Goal: Find specific page/section: Find specific page/section

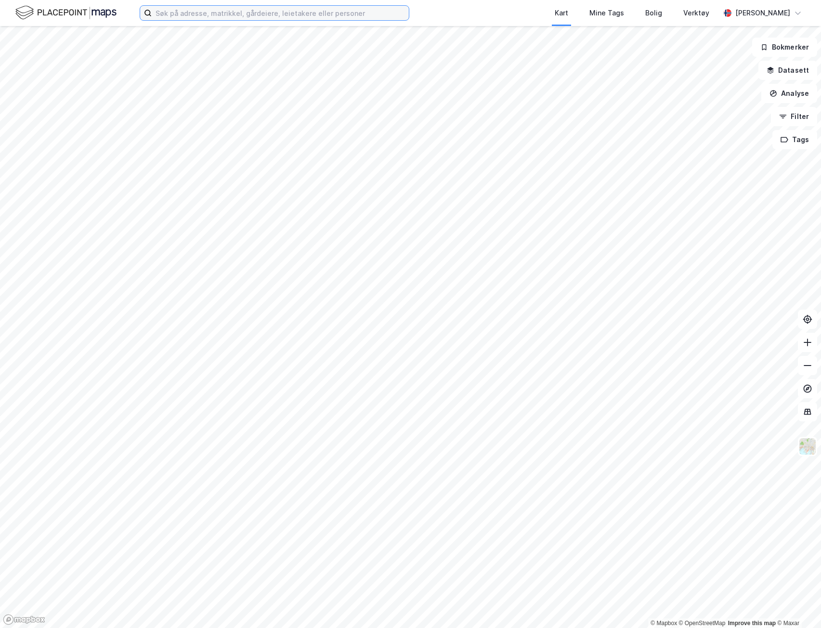
click at [298, 18] on input at bounding box center [280, 13] width 257 height 14
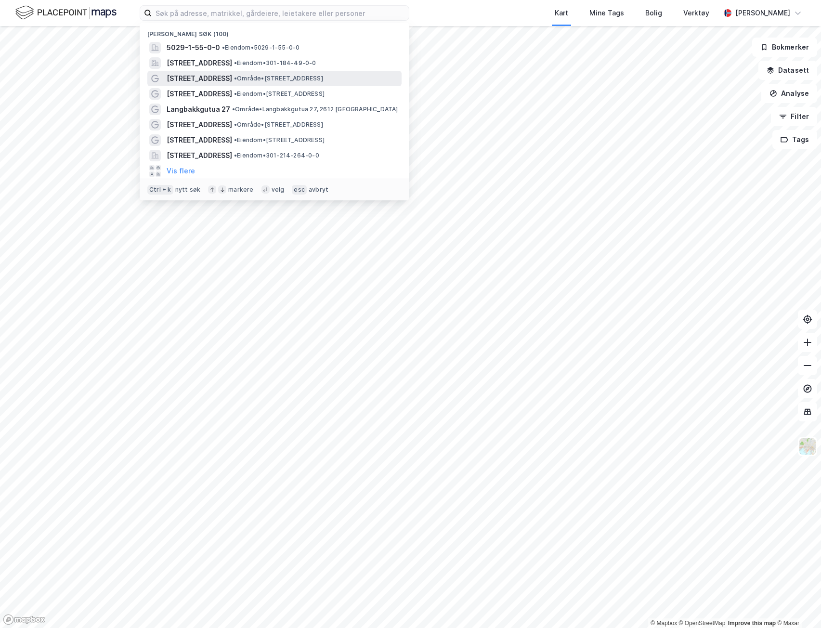
click at [316, 77] on span "• Område • [STREET_ADDRESS]" at bounding box center [278, 79] width 89 height 8
